Goal: Transaction & Acquisition: Download file/media

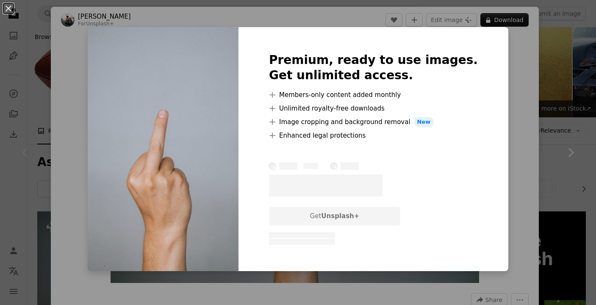
scroll to position [51, 0]
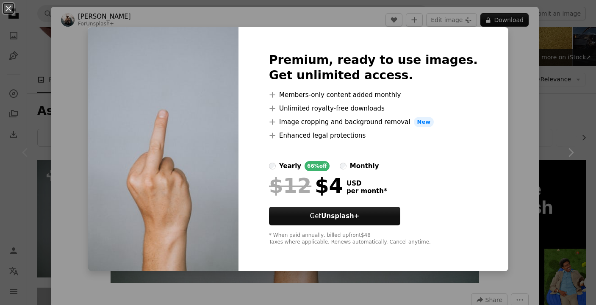
click at [526, 66] on div "An X shape Premium, ready to use images. Get unlimited access. A plus sign Memb…" at bounding box center [298, 152] width 596 height 305
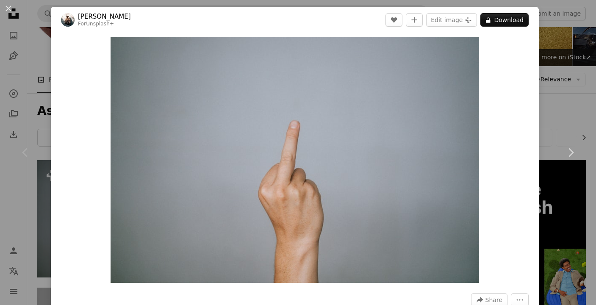
click at [563, 74] on div "An X shape Chevron left Chevron right [PERSON_NAME] For Unsplash+ A heart A plu…" at bounding box center [298, 152] width 596 height 305
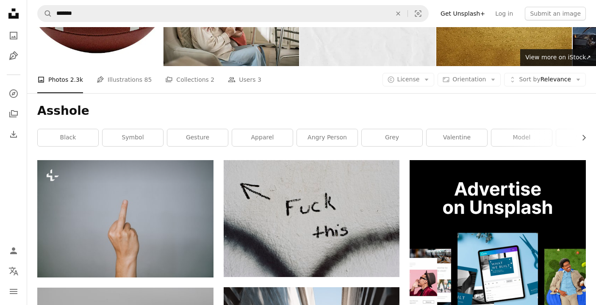
click at [446, 86] on div "A photo Photos 2.3k Pen Tool Illustrations 85 A stack of folders Collections 2 …" at bounding box center [311, 79] width 548 height 27
click at [428, 83] on button "A copyright icon © License Arrow down" at bounding box center [408, 80] width 52 height 14
click at [413, 147] on span "Free" at bounding box center [431, 147] width 52 height 8
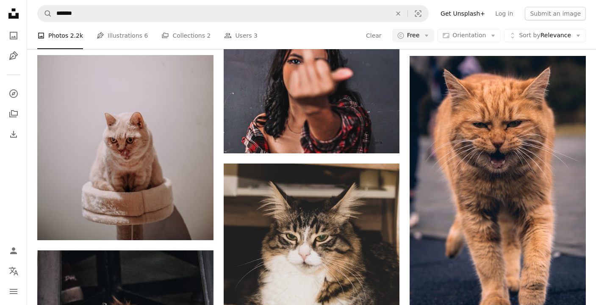
scroll to position [3982, 0]
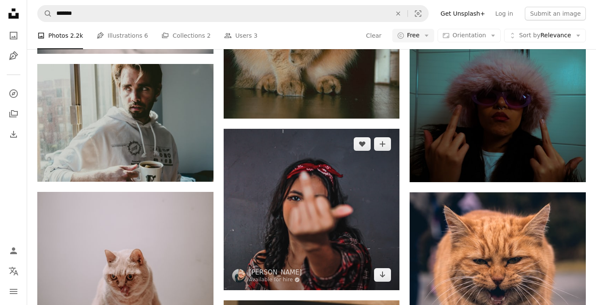
click at [336, 185] on img at bounding box center [312, 209] width 176 height 161
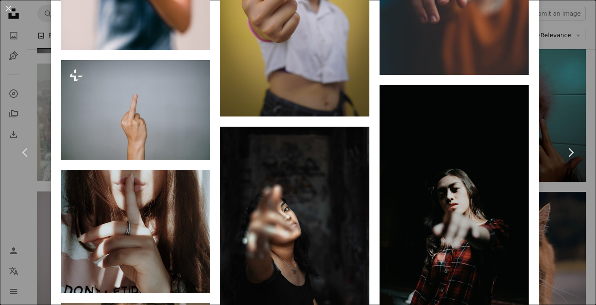
scroll to position [712, 0]
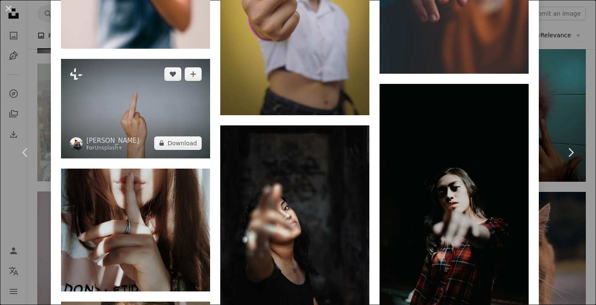
click at [145, 126] on img at bounding box center [135, 108] width 149 height 99
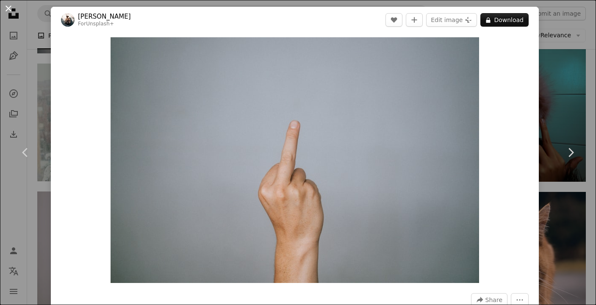
click at [13, 6] on button "An X shape" at bounding box center [8, 8] width 10 height 10
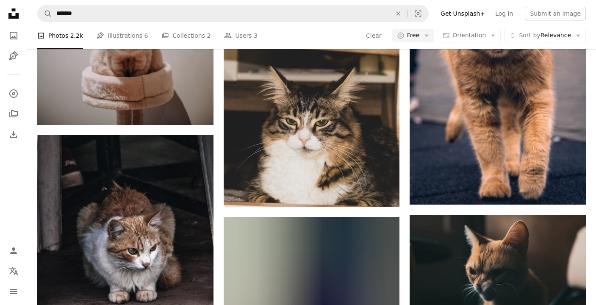
scroll to position [4091, 0]
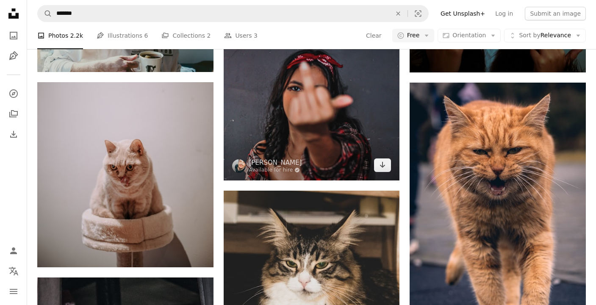
click at [302, 134] on img at bounding box center [312, 99] width 176 height 161
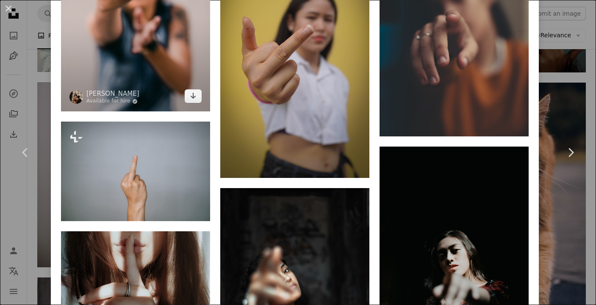
scroll to position [654, 0]
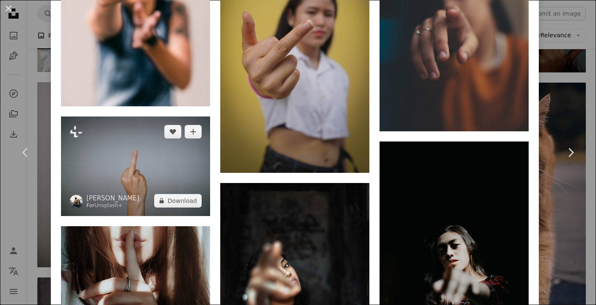
click at [158, 192] on img at bounding box center [135, 165] width 149 height 99
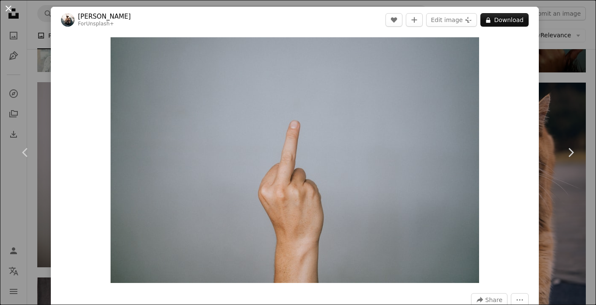
click at [9, 9] on button "An X shape" at bounding box center [8, 8] width 10 height 10
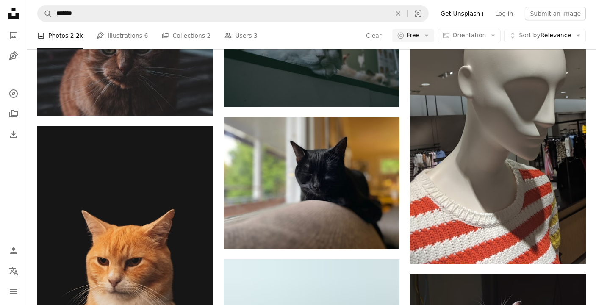
scroll to position [3986, 0]
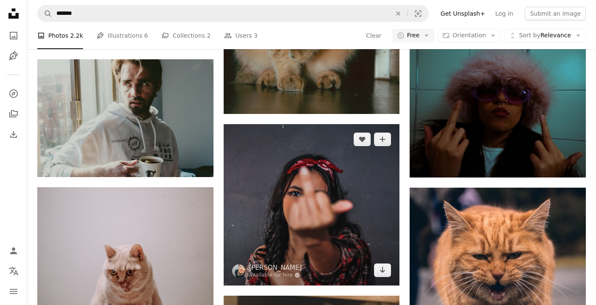
click at [273, 164] on img at bounding box center [312, 204] width 176 height 161
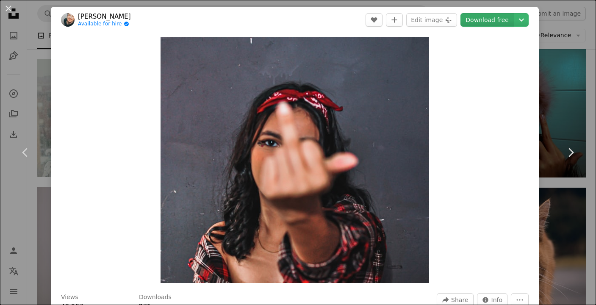
click at [502, 20] on link "Download free" at bounding box center [486, 20] width 53 height 14
